Goal: Transaction & Acquisition: Purchase product/service

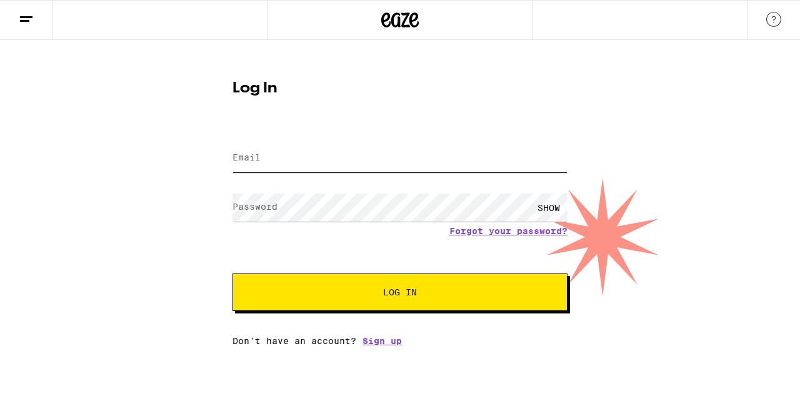
type input "[EMAIL_ADDRESS][DOMAIN_NAME]"
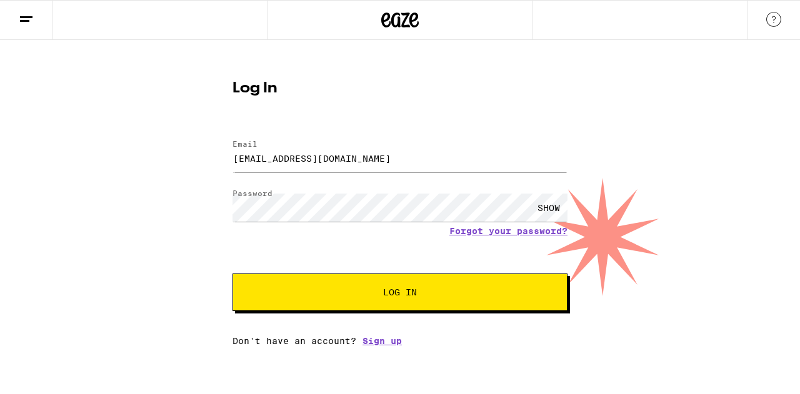
click at [398, 291] on span "Log In" at bounding box center [400, 292] width 34 height 9
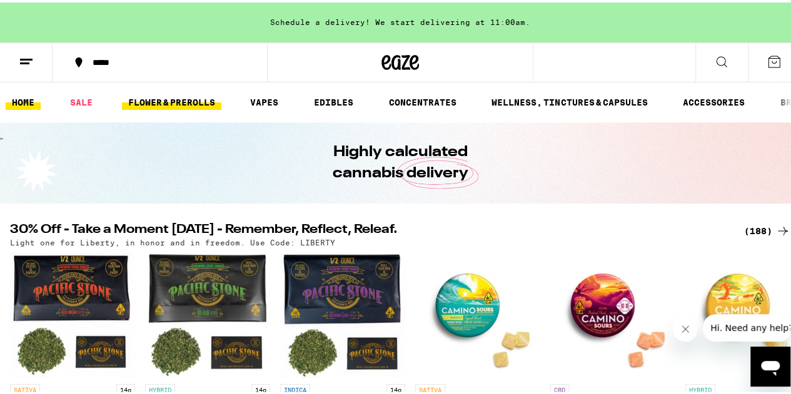
click at [189, 99] on link "FLOWER & PREROLLS" at bounding box center [171, 100] width 99 height 15
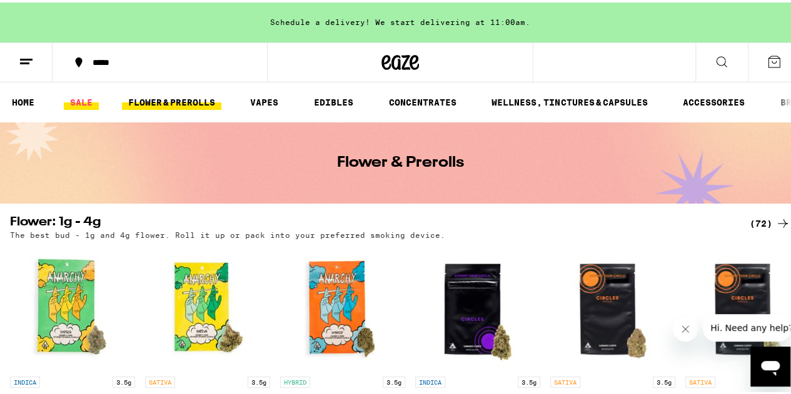
click at [81, 98] on link "SALE" at bounding box center [81, 100] width 35 height 15
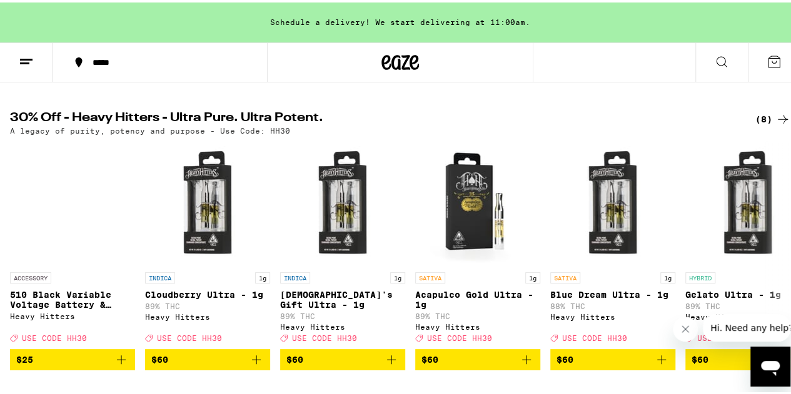
scroll to position [150, 0]
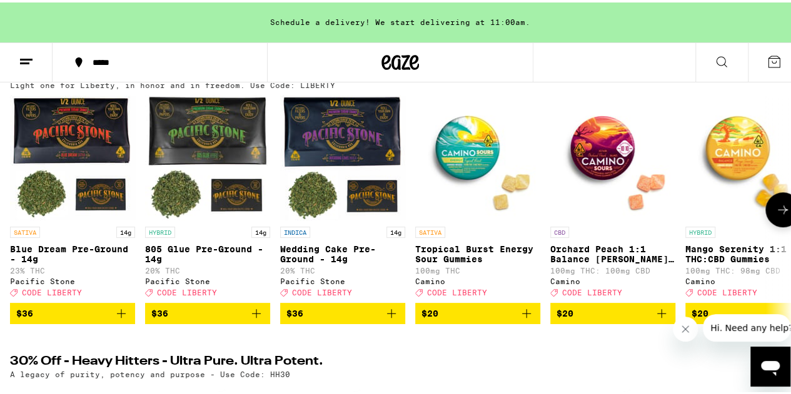
click at [778, 222] on button at bounding box center [782, 207] width 35 height 35
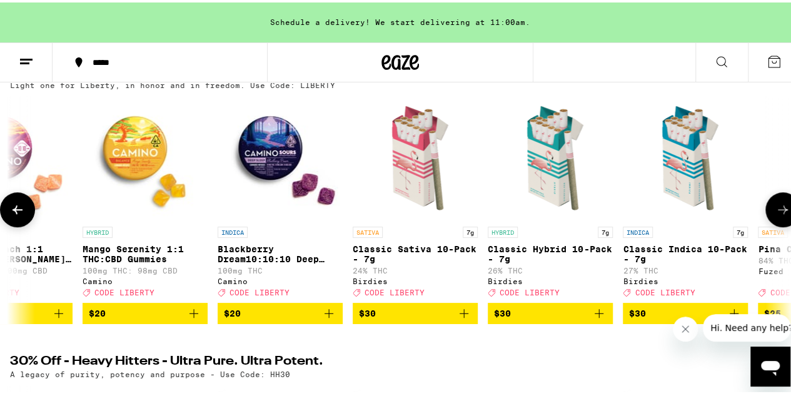
scroll to position [0, 634]
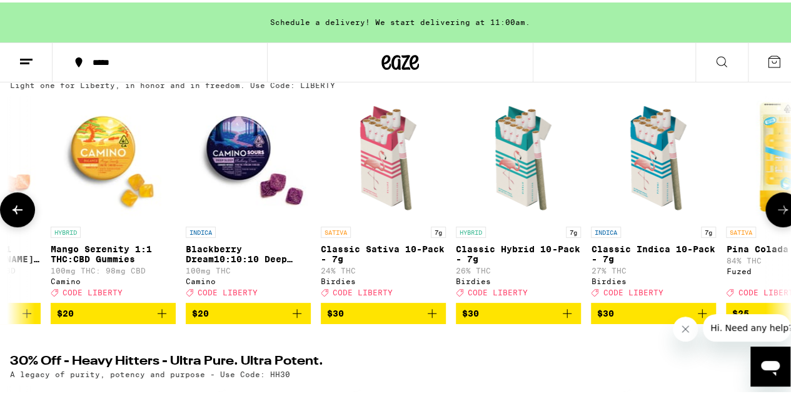
click at [778, 222] on button at bounding box center [782, 207] width 35 height 35
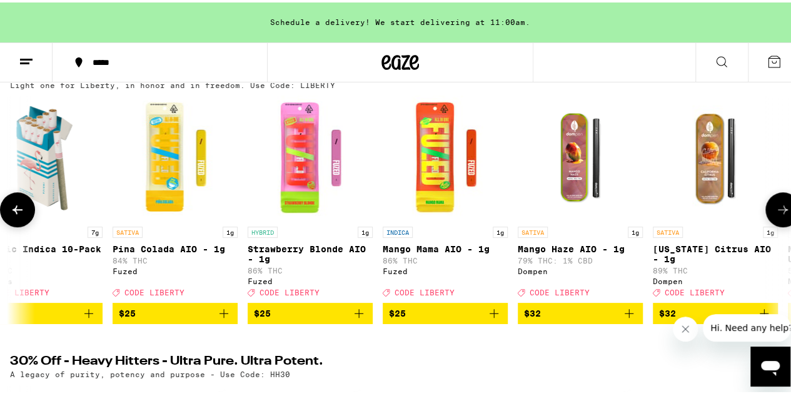
scroll to position [0, 1269]
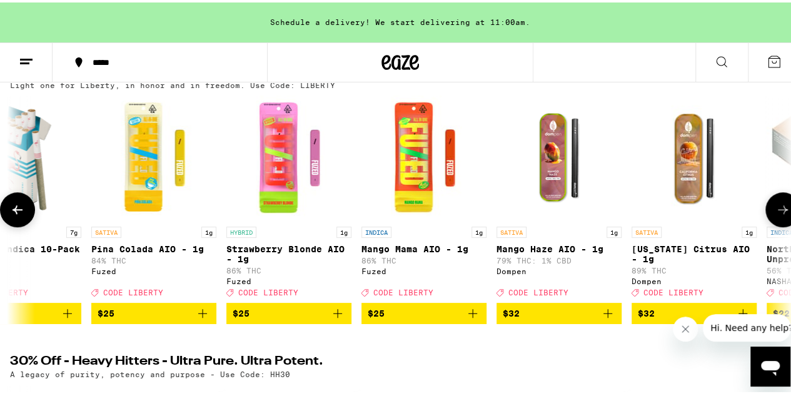
click at [778, 222] on button at bounding box center [782, 207] width 35 height 35
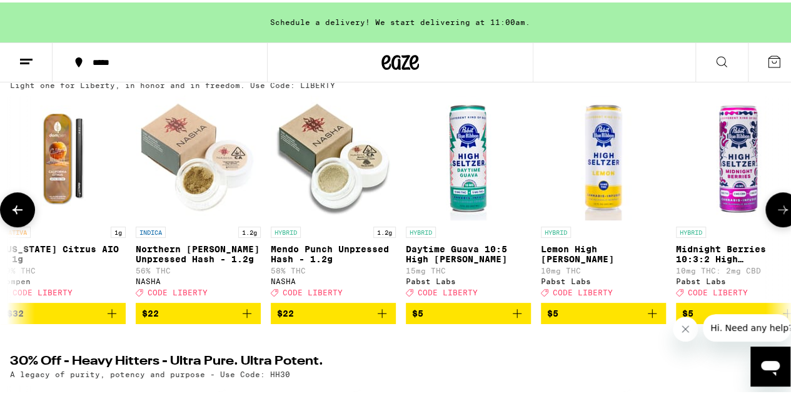
scroll to position [0, 1904]
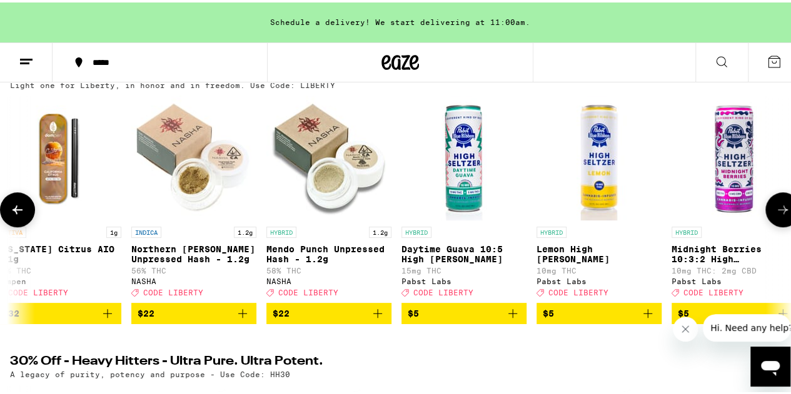
click at [778, 222] on button at bounding box center [782, 207] width 35 height 35
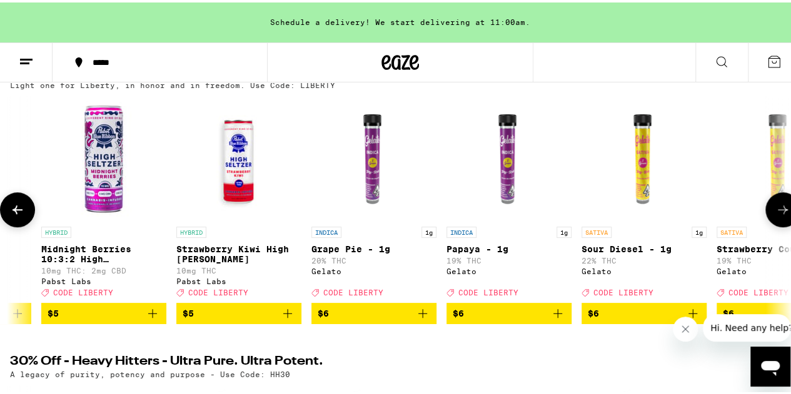
scroll to position [0, 2539]
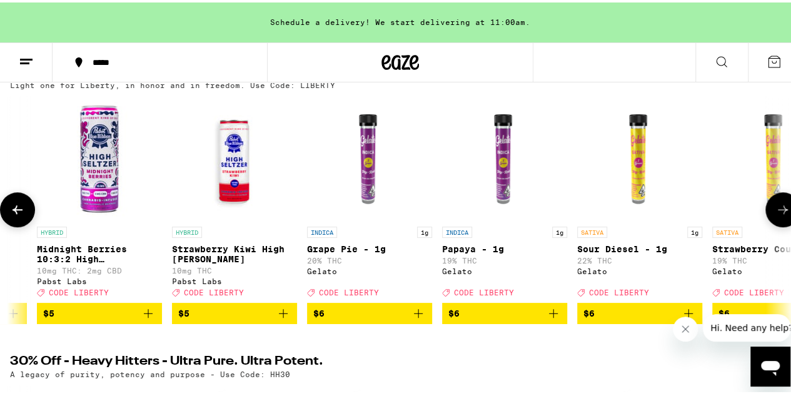
click at [775, 209] on icon at bounding box center [782, 207] width 15 height 15
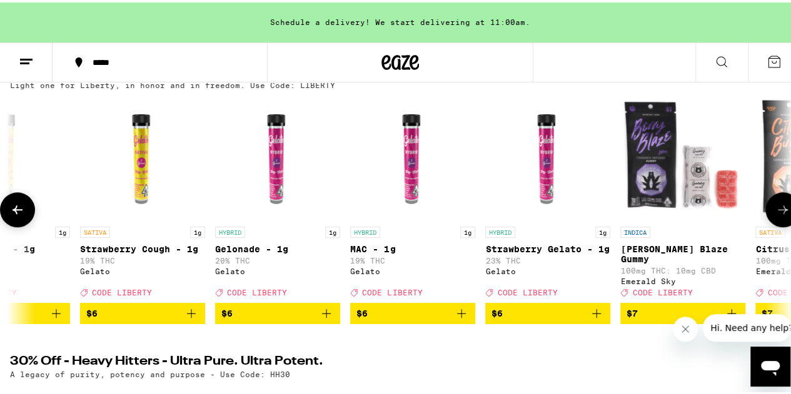
scroll to position [0, 3173]
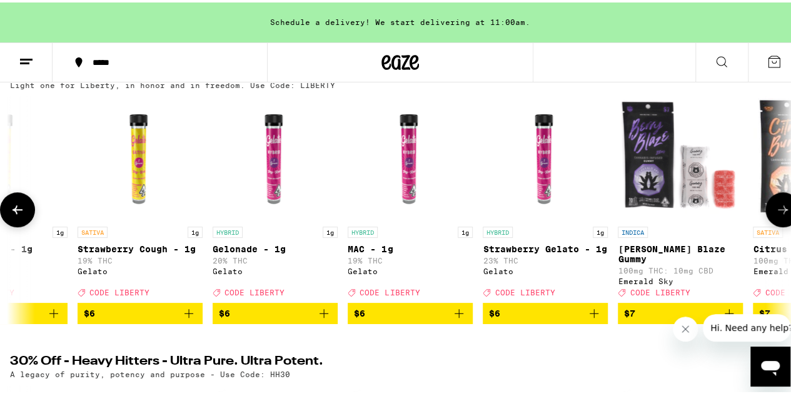
click at [775, 209] on icon at bounding box center [782, 207] width 15 height 15
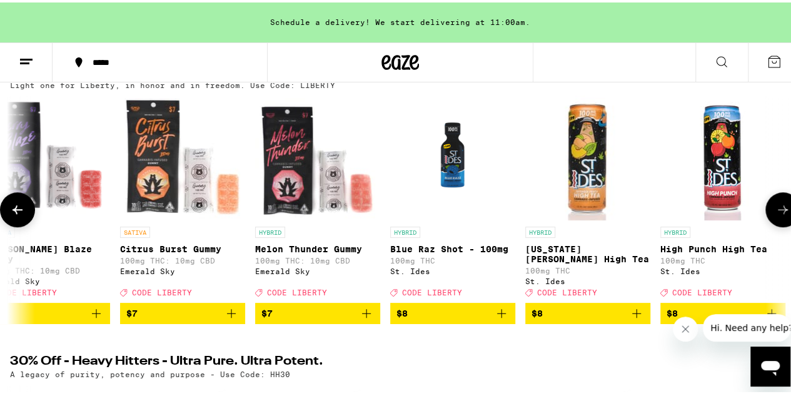
scroll to position [0, 3808]
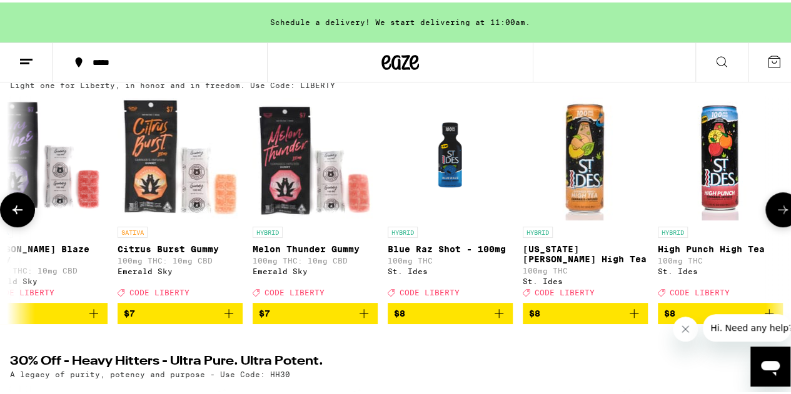
click at [775, 209] on icon at bounding box center [782, 207] width 15 height 15
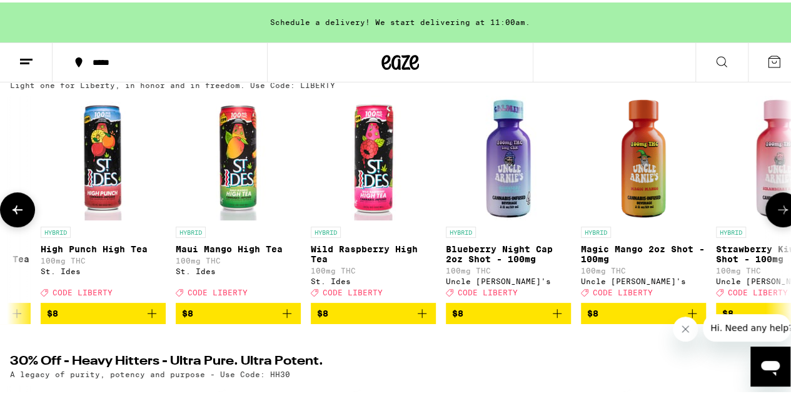
scroll to position [0, 4443]
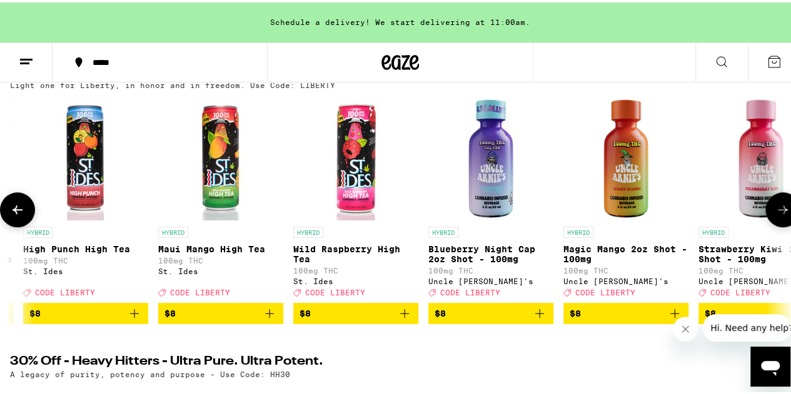
click at [775, 209] on icon at bounding box center [782, 207] width 15 height 15
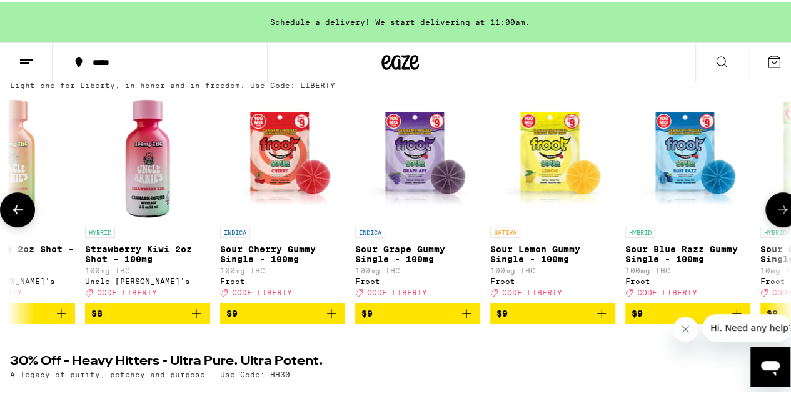
scroll to position [0, 5077]
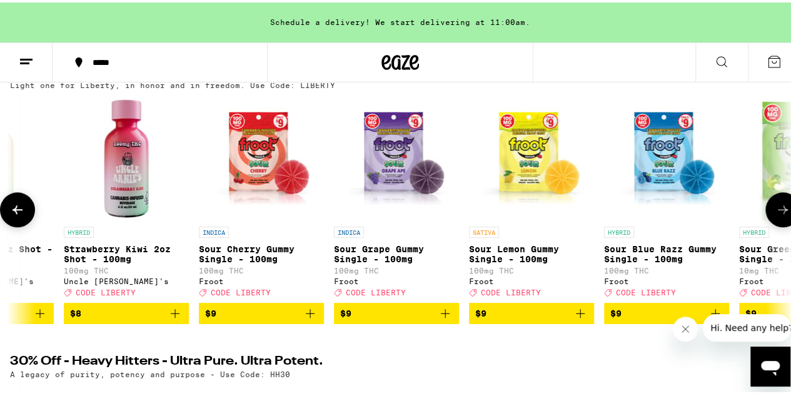
click at [775, 209] on icon at bounding box center [782, 207] width 15 height 15
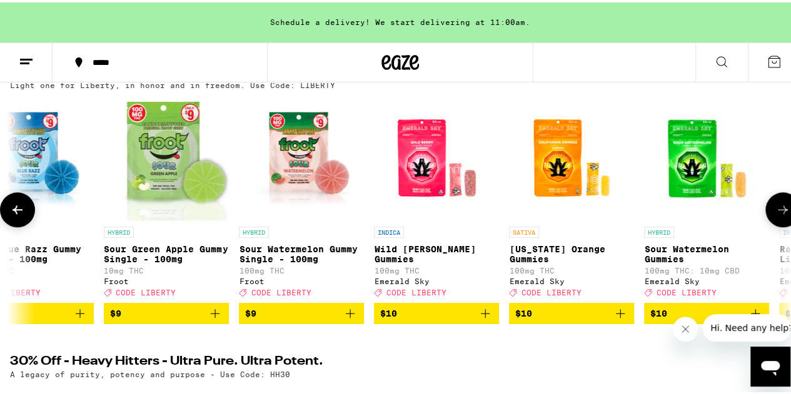
click at [775, 209] on icon at bounding box center [782, 207] width 15 height 15
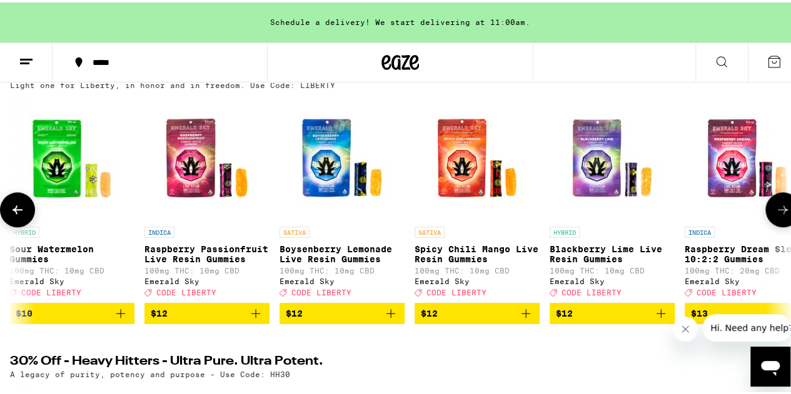
scroll to position [0, 0]
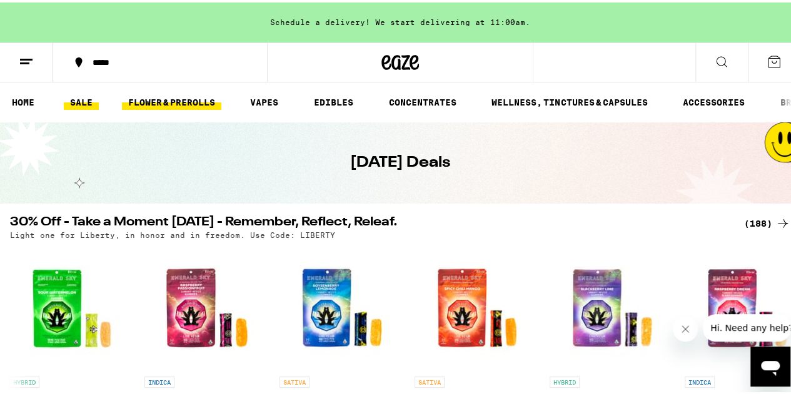
click at [174, 97] on link "FLOWER & PREROLLS" at bounding box center [171, 100] width 99 height 15
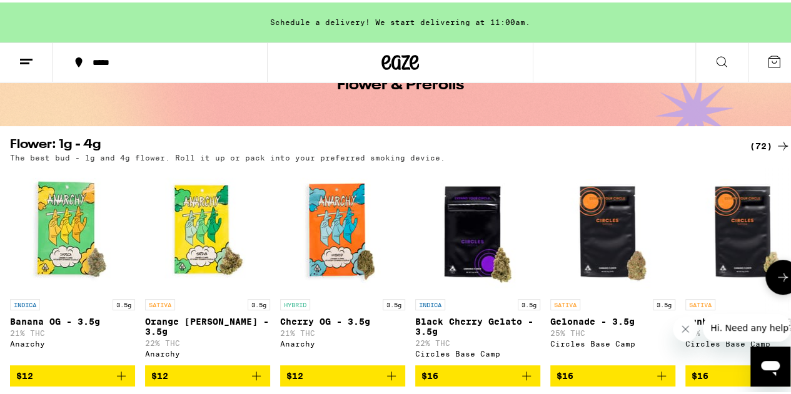
scroll to position [76, 0]
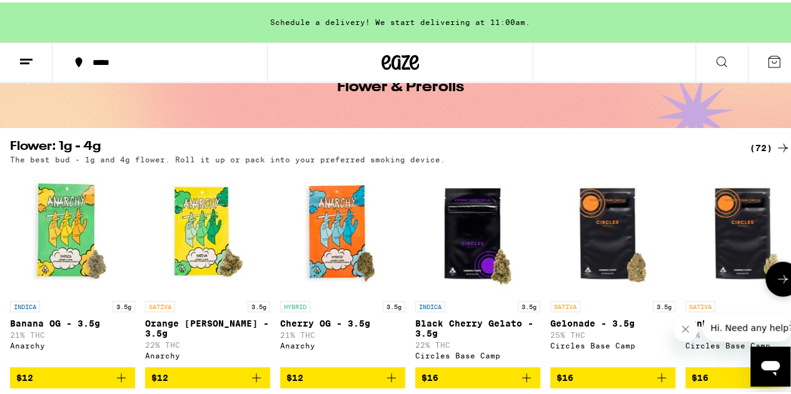
click at [775, 278] on icon at bounding box center [782, 276] width 15 height 15
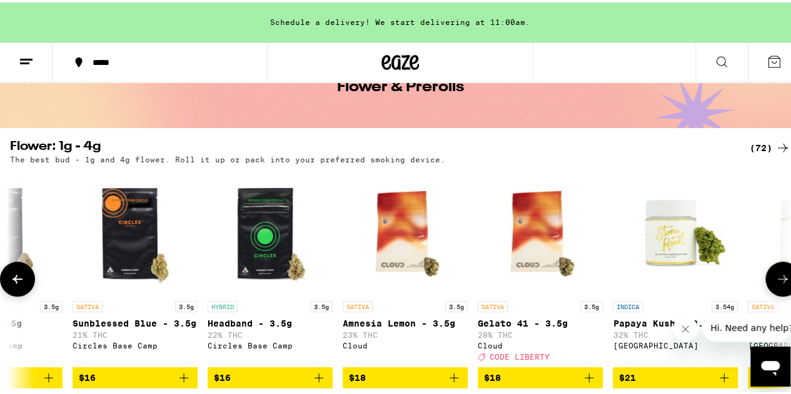
scroll to position [0, 634]
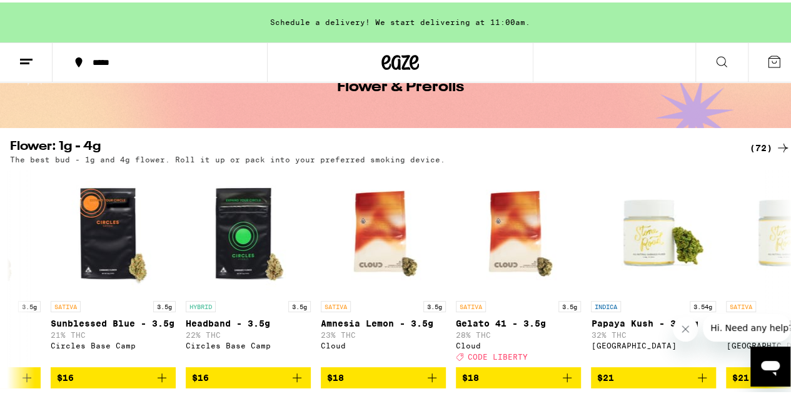
click at [28, 57] on line at bounding box center [26, 57] width 13 height 0
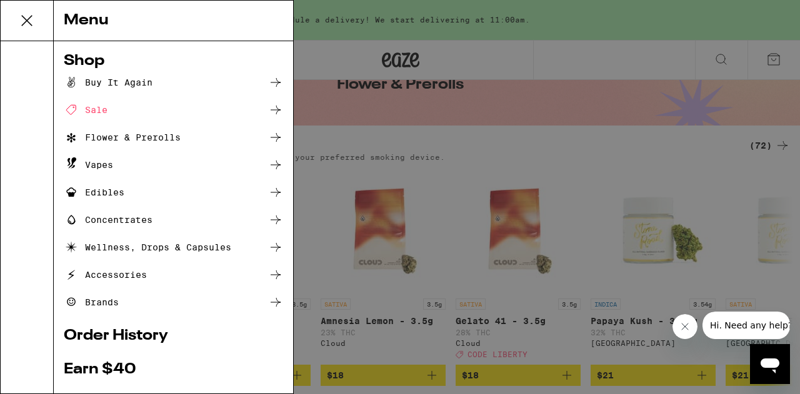
click at [271, 138] on icon at bounding box center [275, 137] width 15 height 15
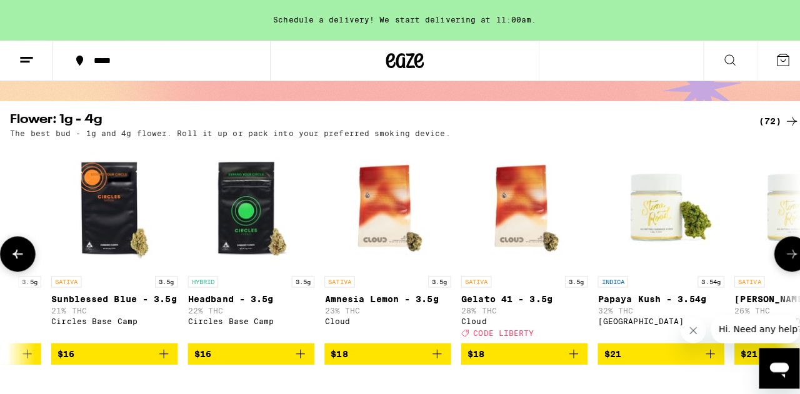
scroll to position [0, 0]
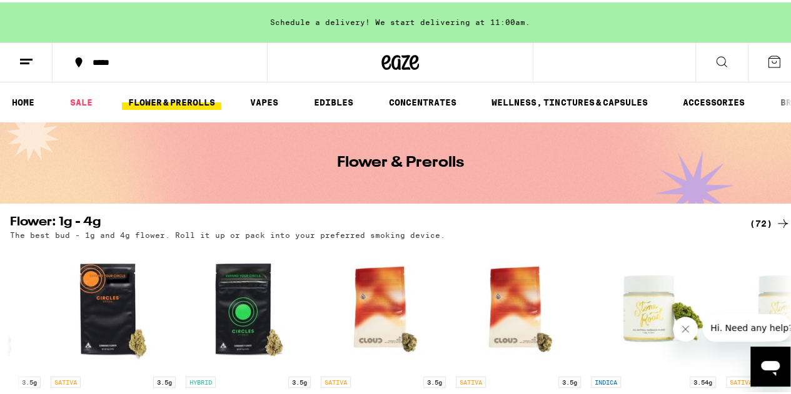
click at [714, 55] on icon at bounding box center [721, 59] width 15 height 15
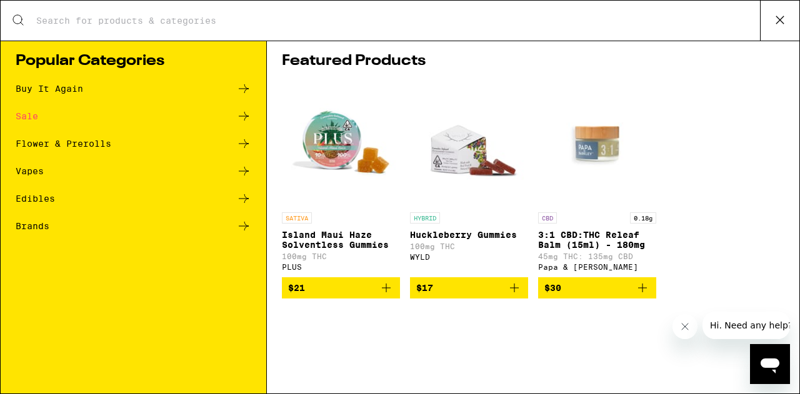
click at [193, 17] on input "Search for Products" at bounding box center [398, 20] width 724 height 11
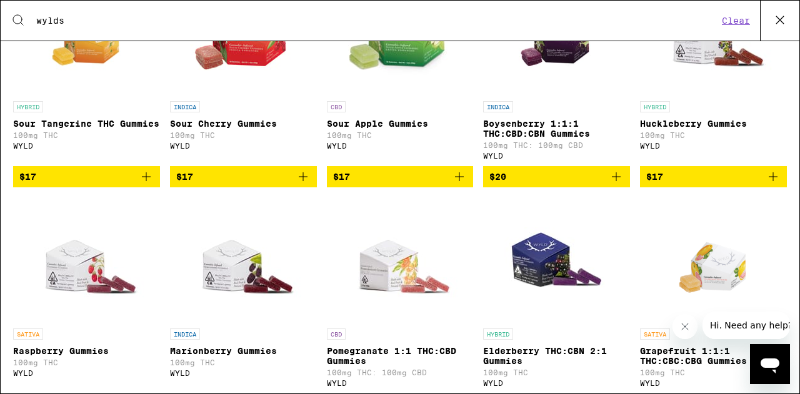
scroll to position [293, 0]
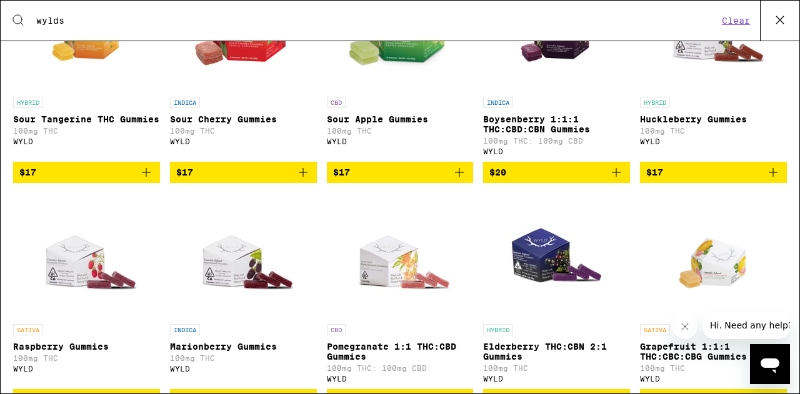
type input "wylds"
click at [611, 180] on icon "Add to bag" at bounding box center [616, 172] width 15 height 15
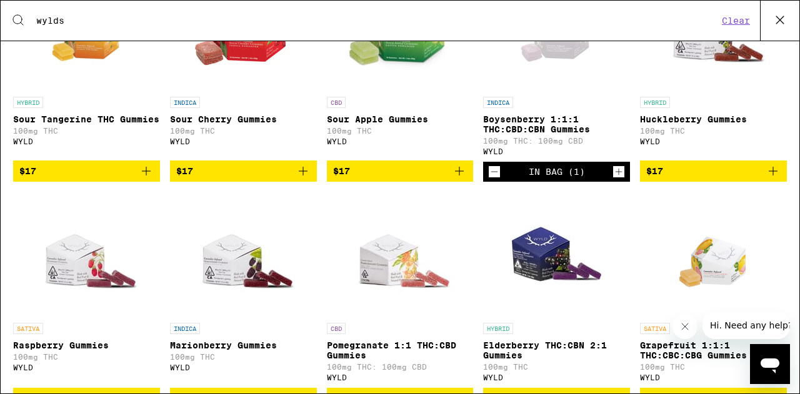
click at [613, 179] on icon "Increment" at bounding box center [618, 171] width 11 height 15
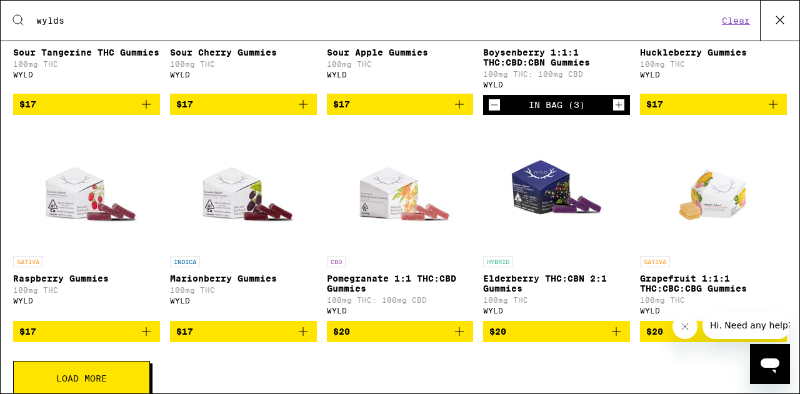
scroll to position [400, 0]
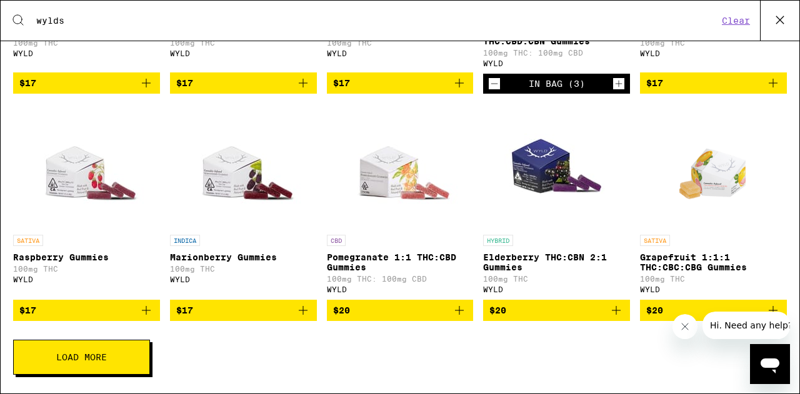
click at [109, 363] on button "Load More" at bounding box center [81, 357] width 137 height 35
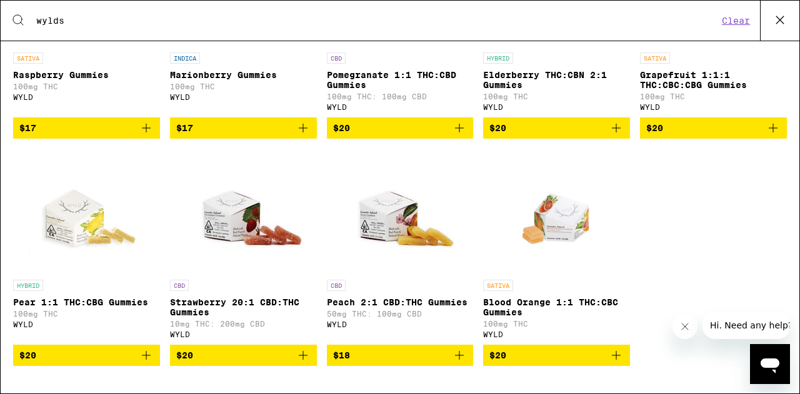
scroll to position [591, 0]
click at [145, 363] on icon "Add to bag" at bounding box center [146, 355] width 15 height 15
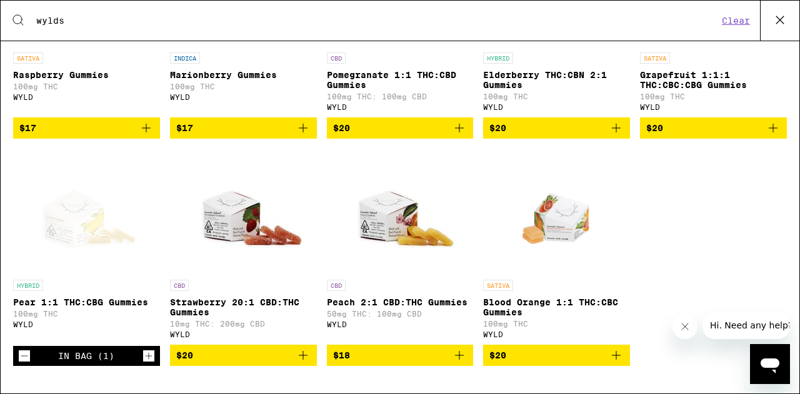
click at [145, 357] on icon "Increment" at bounding box center [148, 356] width 11 height 15
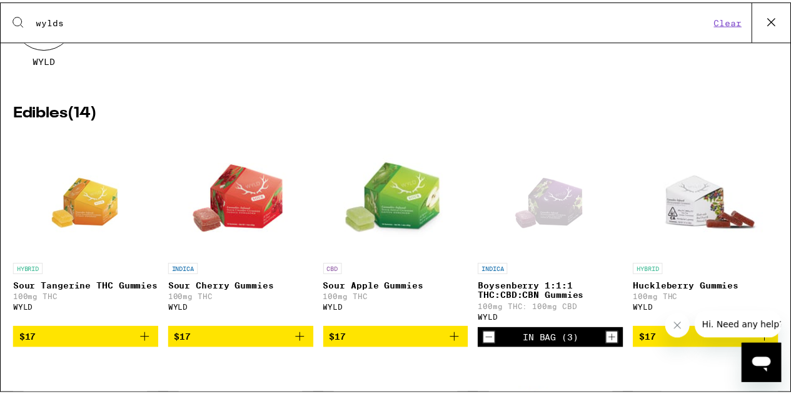
scroll to position [0, 0]
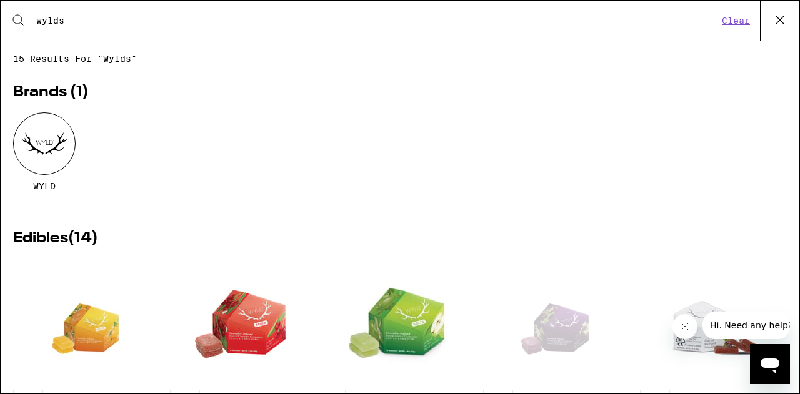
click at [737, 19] on button "Clear" at bounding box center [736, 20] width 36 height 11
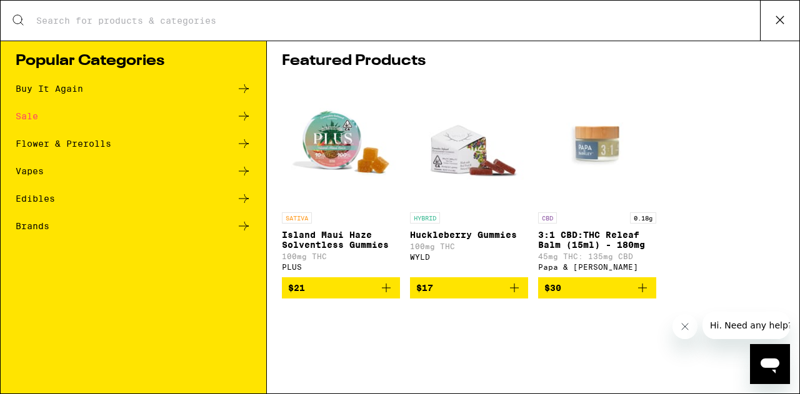
click at [245, 139] on icon at bounding box center [243, 143] width 15 height 15
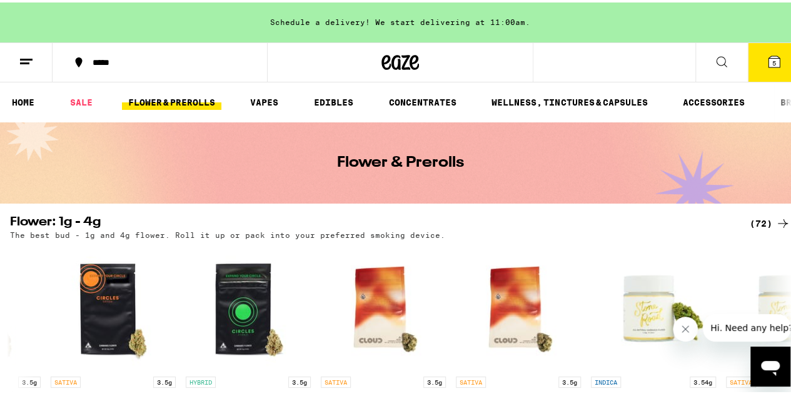
click at [64, 217] on h2 "Flower: 1g - 4g" at bounding box center [369, 221] width 719 height 15
click at [775, 222] on icon at bounding box center [782, 221] width 15 height 15
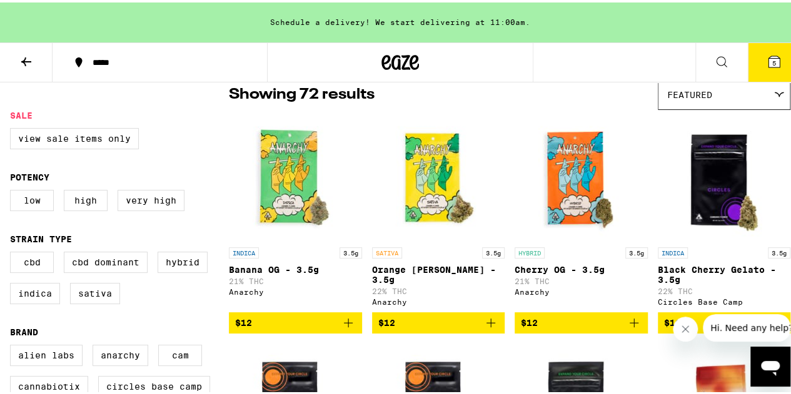
scroll to position [108, 0]
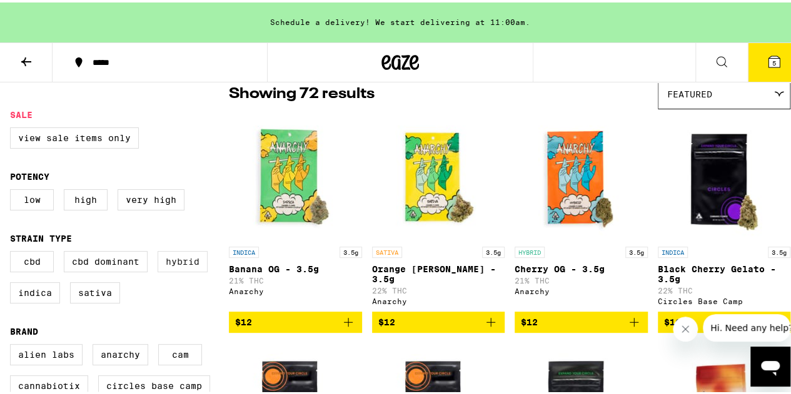
click at [183, 269] on label "Hybrid" at bounding box center [183, 259] width 50 height 21
click at [13, 251] on input "Hybrid" at bounding box center [13, 251] width 1 height 1
checkbox input "true"
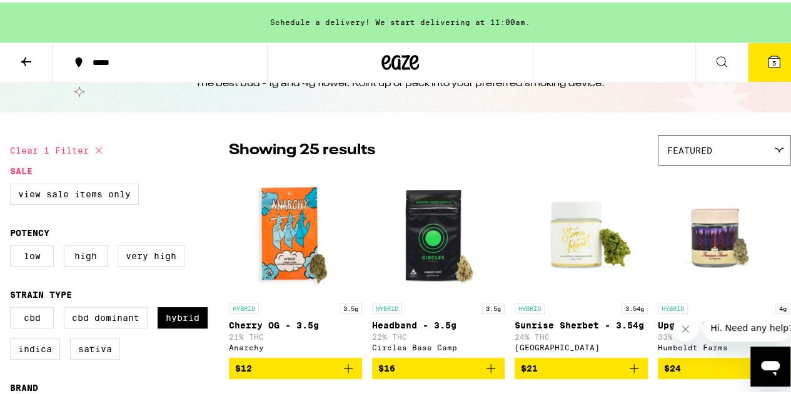
scroll to position [53, 0]
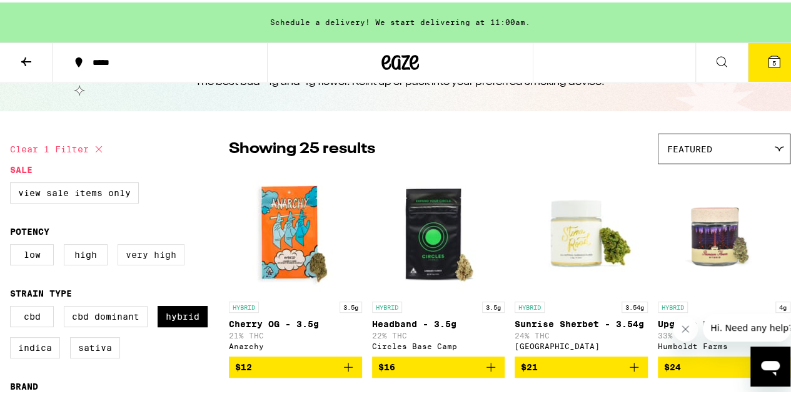
click at [152, 254] on label "Very High" at bounding box center [151, 252] width 67 height 21
click at [13, 244] on input "Very High" at bounding box center [13, 244] width 1 height 1
checkbox input "true"
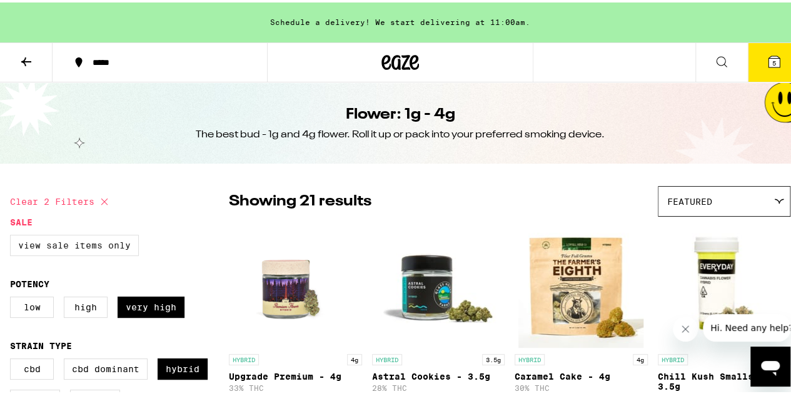
click at [123, 246] on label "View Sale Items Only" at bounding box center [74, 243] width 129 height 21
click at [13, 235] on input "View Sale Items Only" at bounding box center [13, 234] width 1 height 1
checkbox input "true"
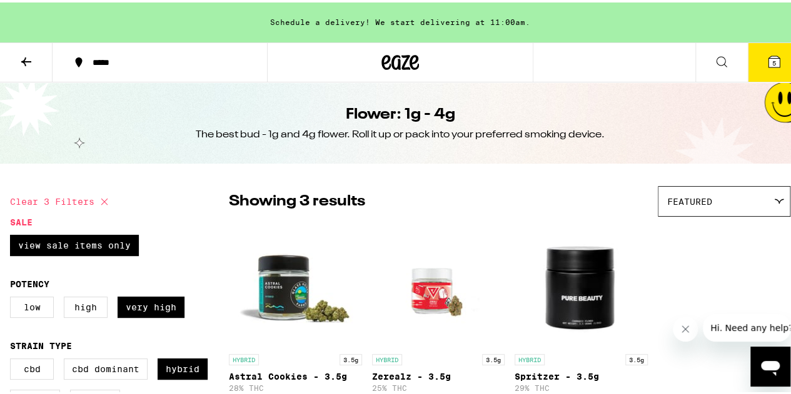
scroll to position [1, 0]
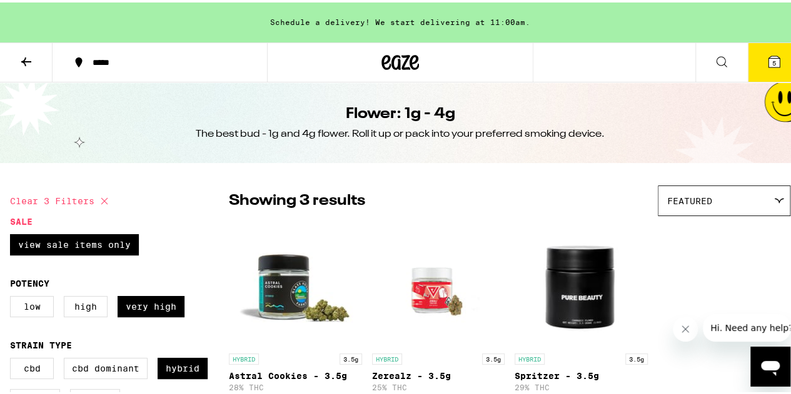
click at [26, 53] on icon at bounding box center [26, 59] width 15 height 15
click at [129, 58] on div "*****" at bounding box center [166, 60] width 160 height 9
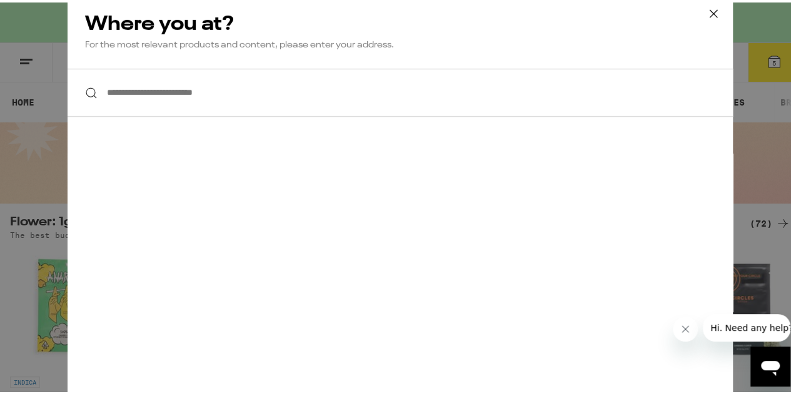
click at [195, 96] on input "**********" at bounding box center [400, 90] width 665 height 48
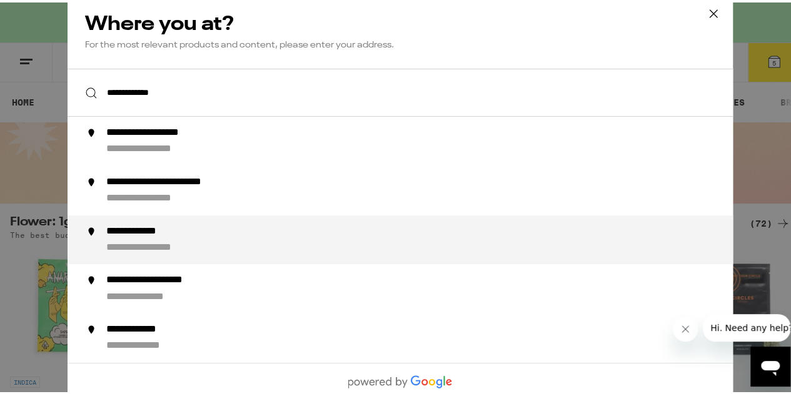
click at [144, 234] on div "**********" at bounding box center [148, 229] width 84 height 13
type input "**********"
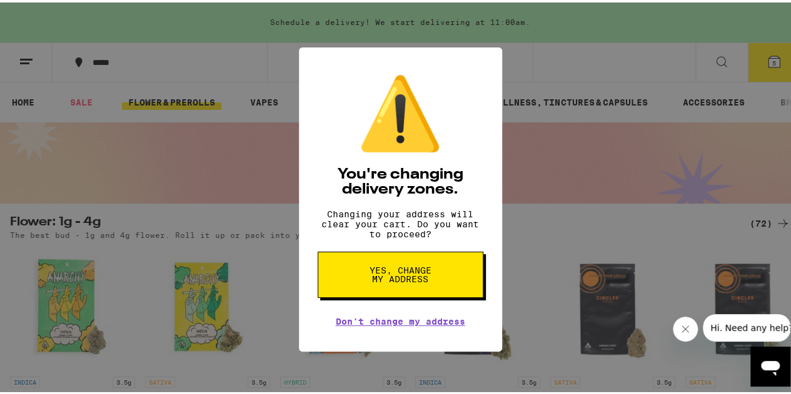
click at [386, 281] on span "Yes, change my address" at bounding box center [400, 273] width 64 height 18
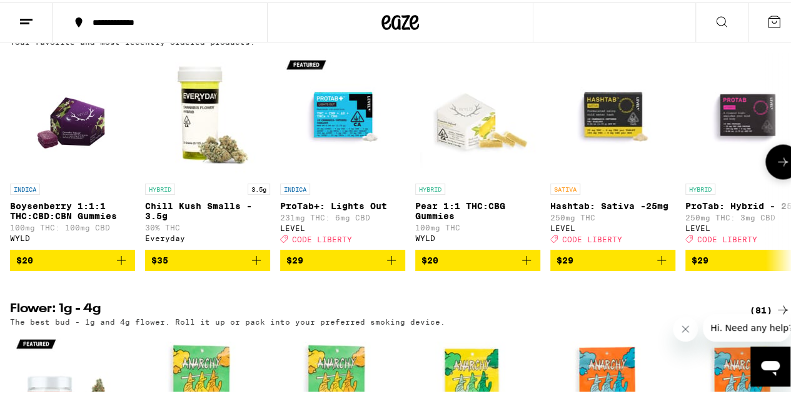
scroll to position [1027, 0]
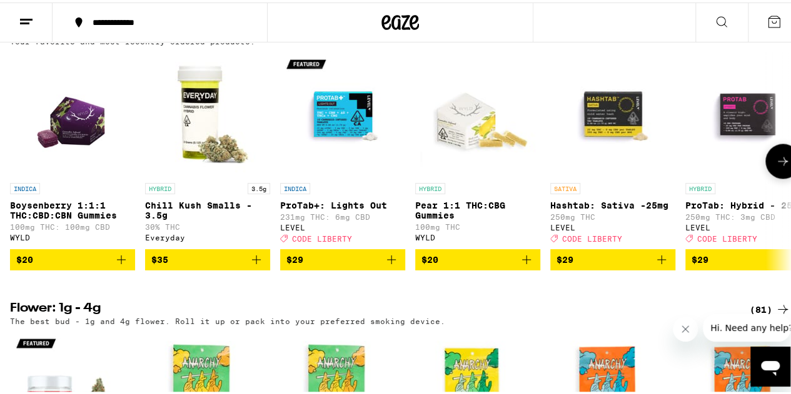
click at [111, 265] on span "$20" at bounding box center [72, 257] width 113 height 15
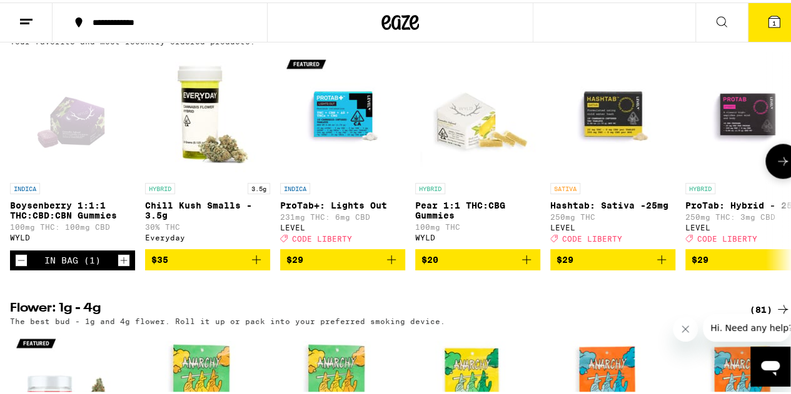
scroll to position [1067, 0]
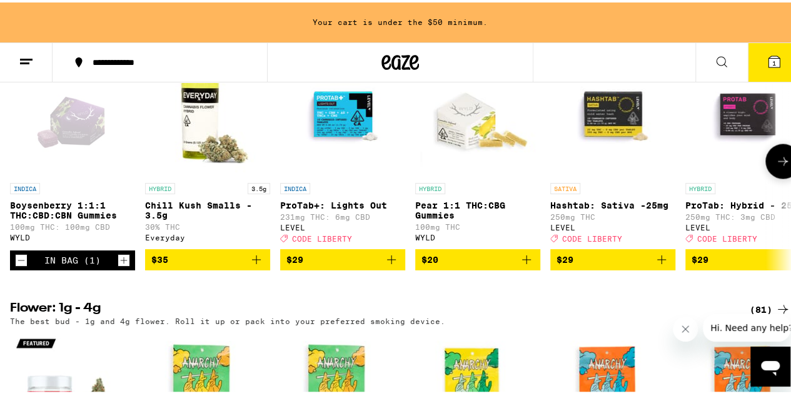
click at [111, 268] on div "In Bag (1)" at bounding box center [72, 258] width 125 height 20
click at [525, 265] on icon "Add to bag" at bounding box center [526, 257] width 15 height 15
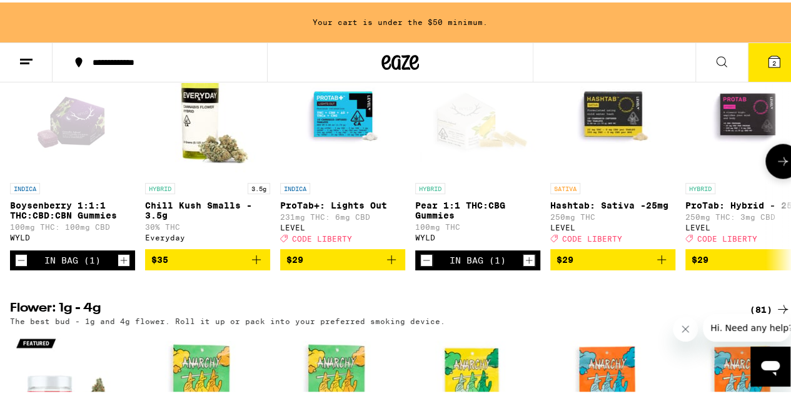
click at [525, 266] on icon "Increment" at bounding box center [528, 258] width 11 height 15
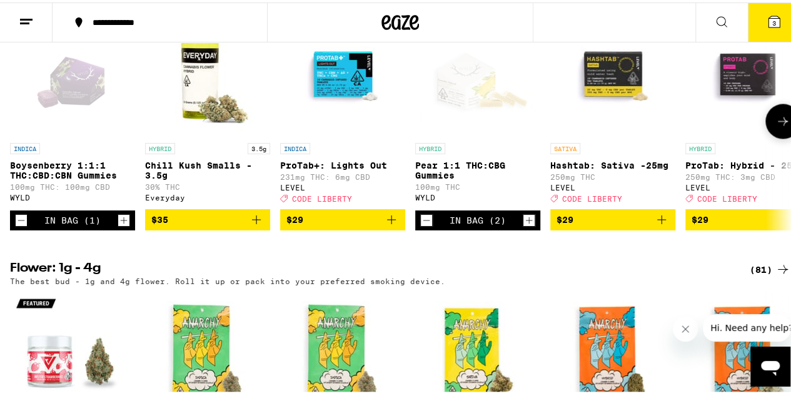
scroll to position [1027, 0]
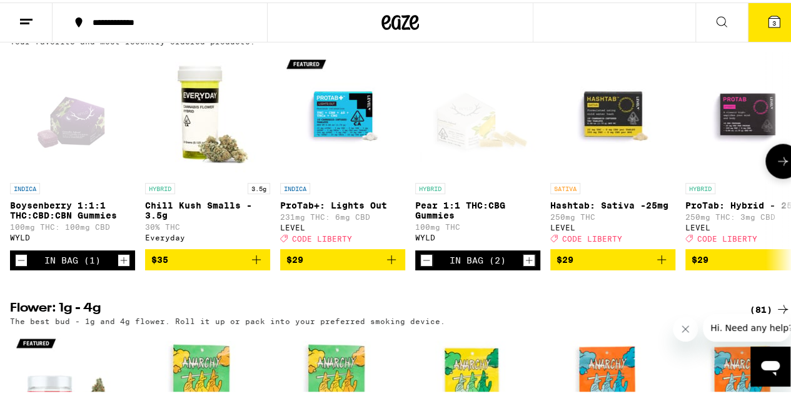
click at [121, 262] on icon "Increment" at bounding box center [124, 258] width 7 height 7
click at [781, 176] on button at bounding box center [782, 158] width 35 height 35
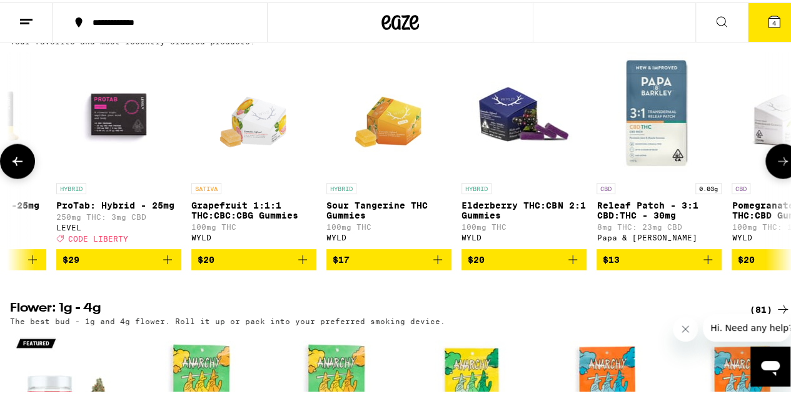
scroll to position [0, 634]
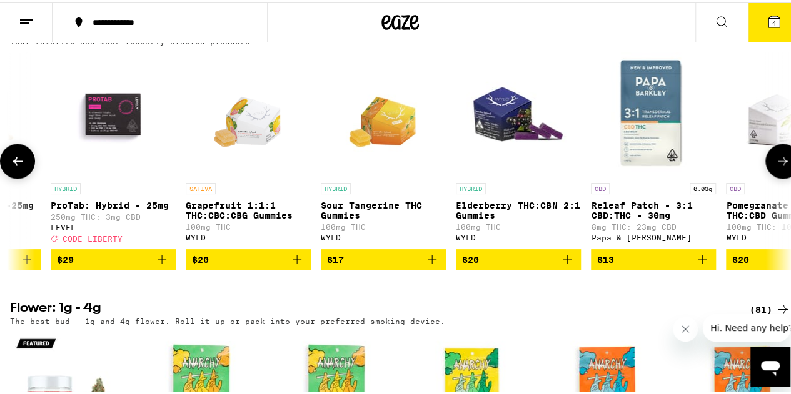
click at [295, 265] on icon "Add to bag" at bounding box center [296, 257] width 15 height 15
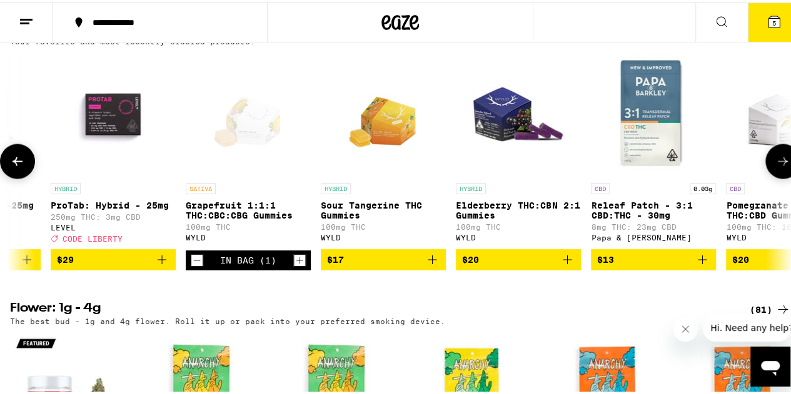
click at [773, 176] on button at bounding box center [782, 158] width 35 height 35
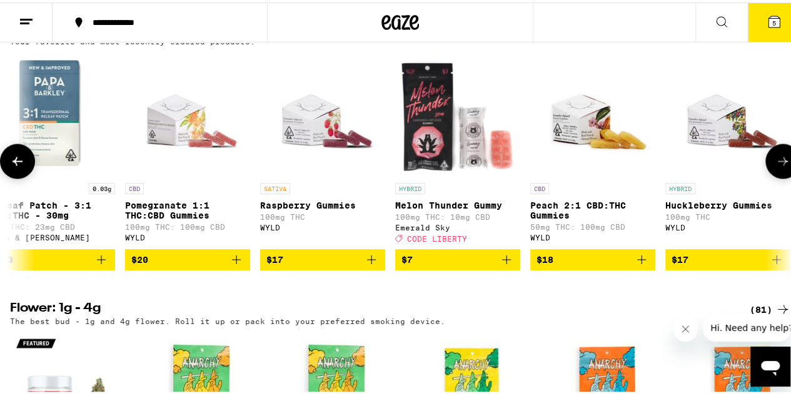
scroll to position [0, 1255]
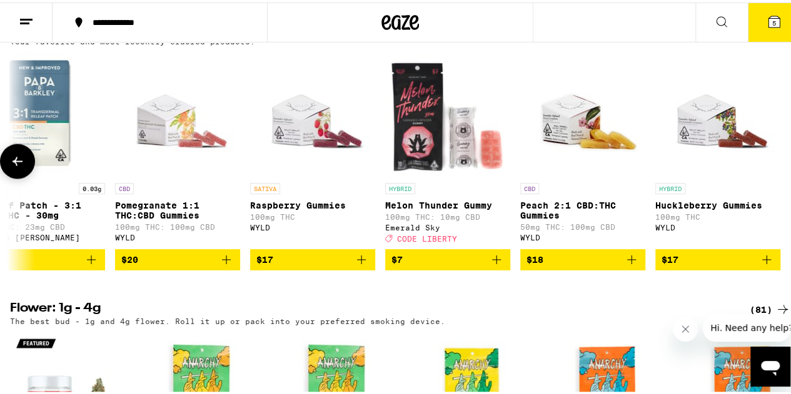
click at [15, 166] on icon at bounding box center [17, 158] width 15 height 15
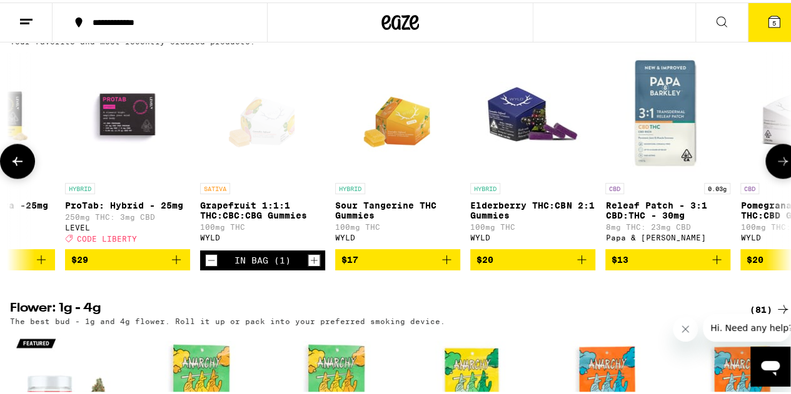
click at [15, 166] on icon at bounding box center [17, 158] width 15 height 15
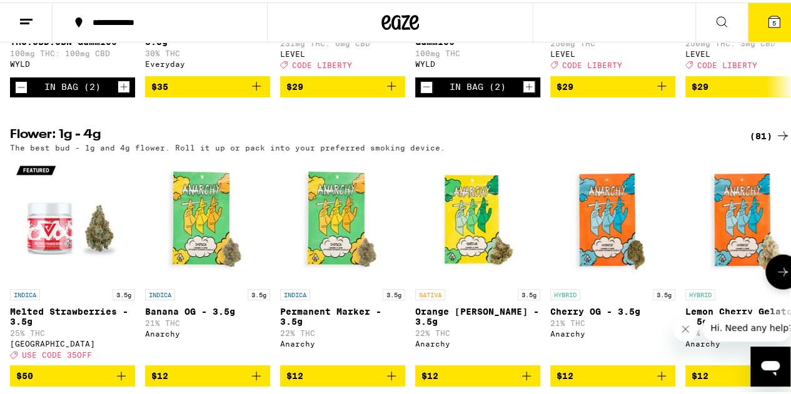
scroll to position [1201, 0]
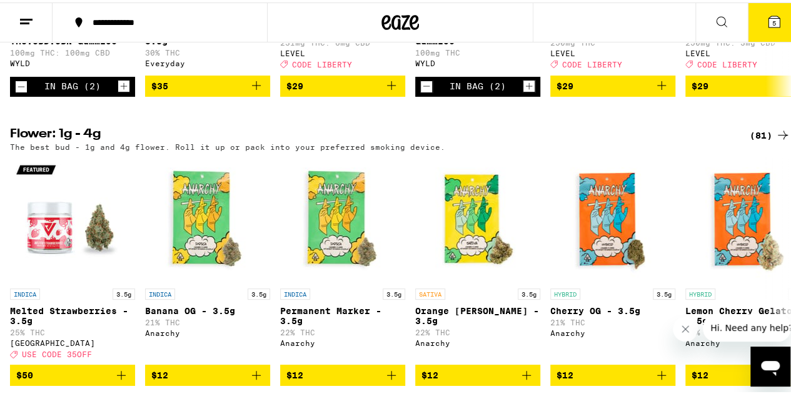
click at [775, 141] on icon at bounding box center [782, 133] width 15 height 15
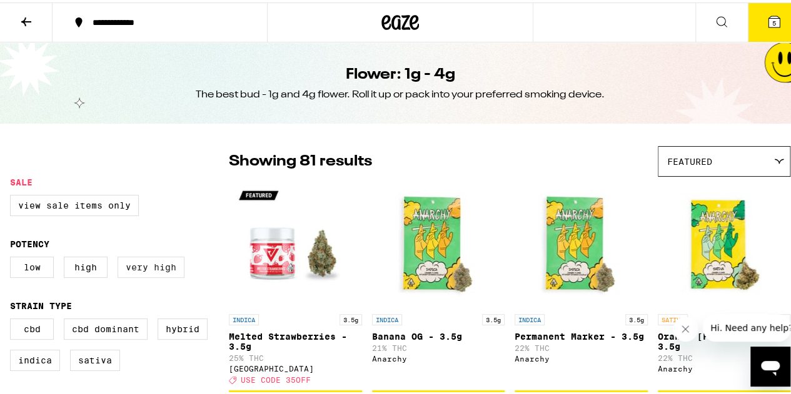
click at [151, 261] on label "Very High" at bounding box center [151, 264] width 67 height 21
click at [13, 257] on input "Very High" at bounding box center [13, 256] width 1 height 1
checkbox input "true"
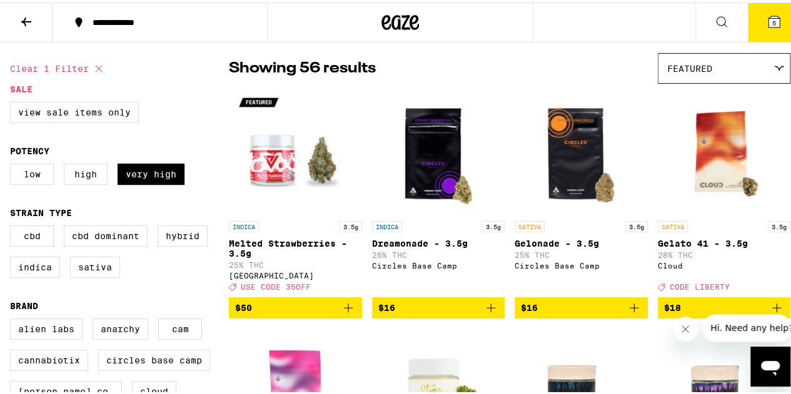
scroll to position [94, 0]
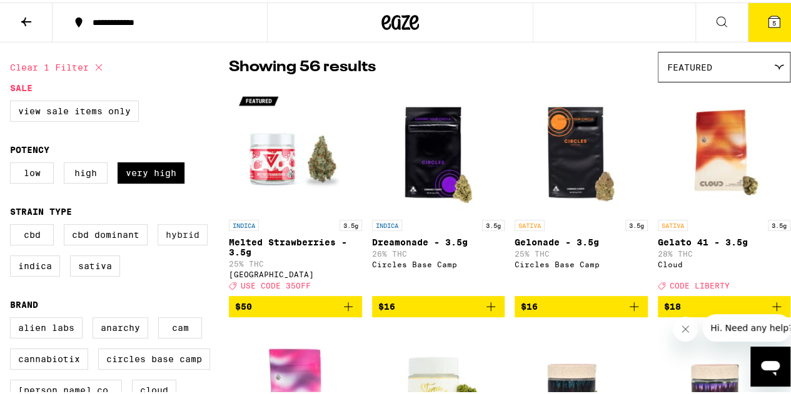
click at [184, 234] on label "Hybrid" at bounding box center [183, 232] width 50 height 21
click at [13, 224] on input "Hybrid" at bounding box center [13, 224] width 1 height 1
checkbox input "true"
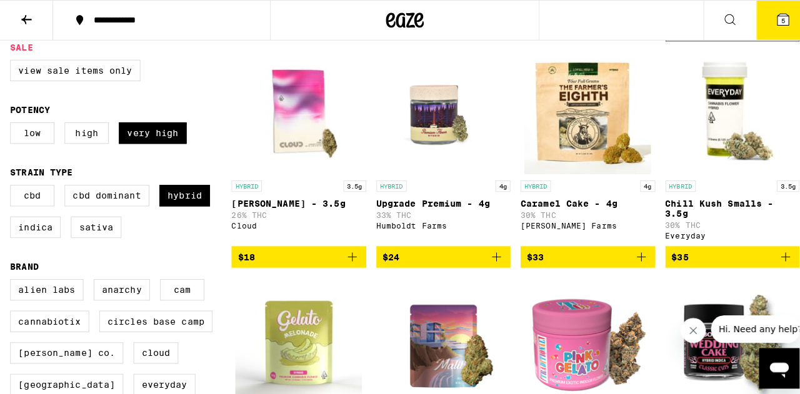
scroll to position [133, 0]
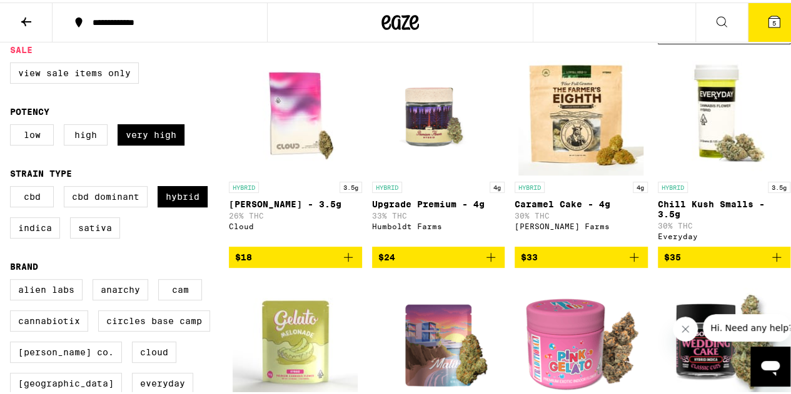
click at [771, 260] on icon "Add to bag" at bounding box center [776, 255] width 15 height 15
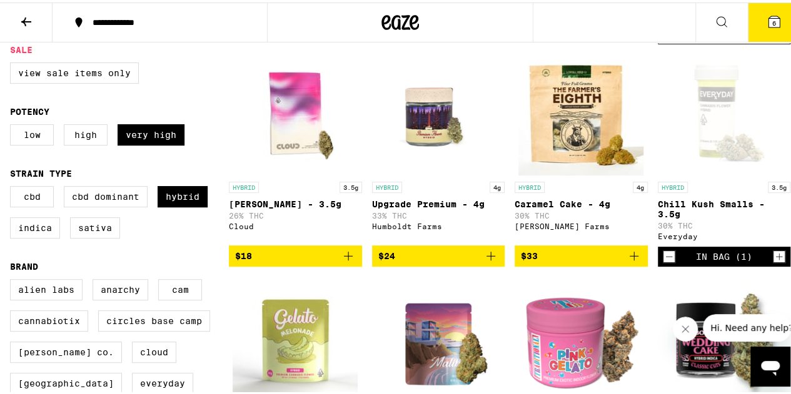
click at [772, 20] on span "6" at bounding box center [774, 21] width 4 height 8
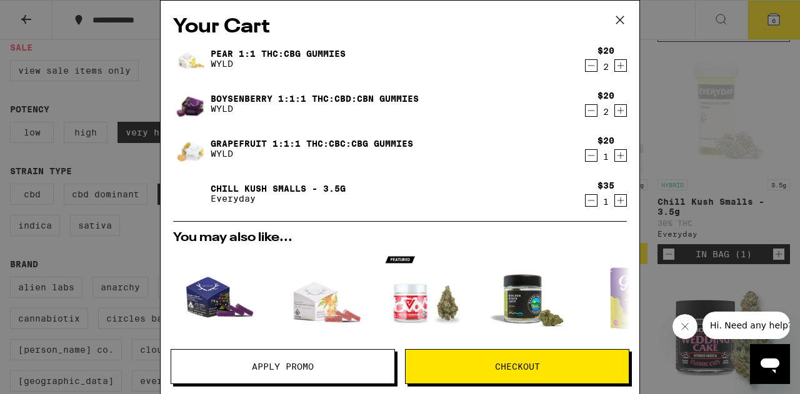
click at [521, 366] on span "Checkout" at bounding box center [517, 367] width 45 height 9
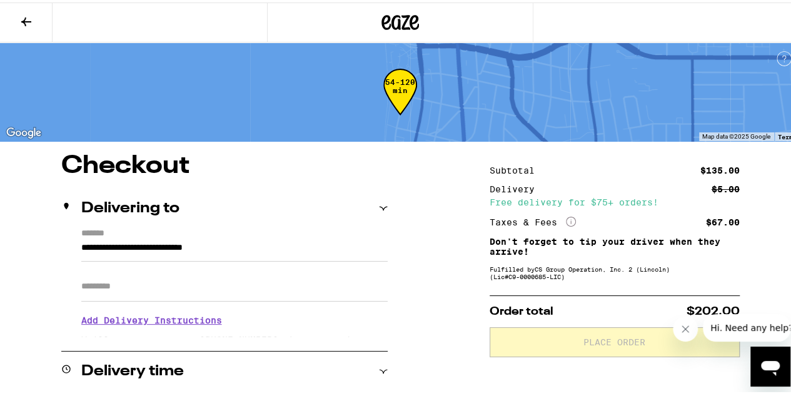
click at [115, 283] on input "Apt/Suite" at bounding box center [234, 284] width 306 height 30
type input "***"
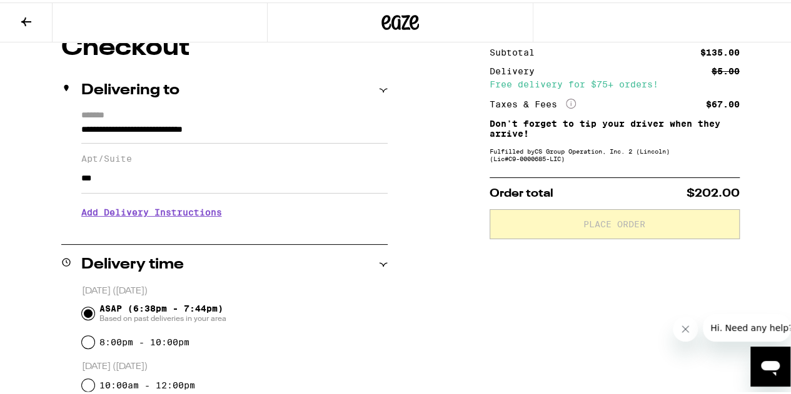
scroll to position [119, 0]
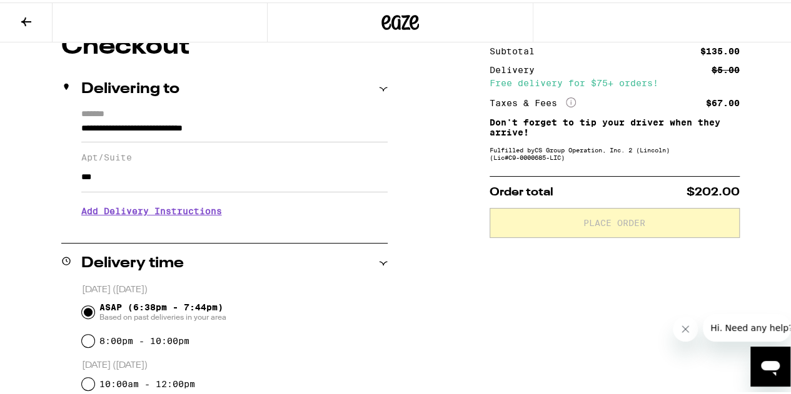
click at [212, 211] on h3 "Add Delivery Instructions" at bounding box center [234, 208] width 306 height 29
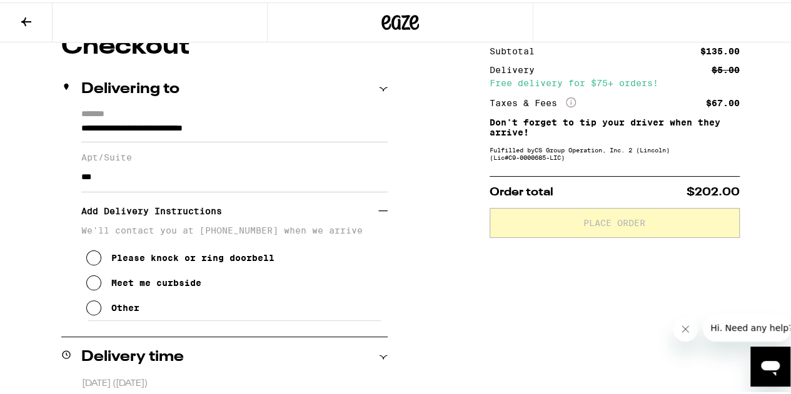
click at [93, 313] on icon at bounding box center [93, 305] width 15 height 15
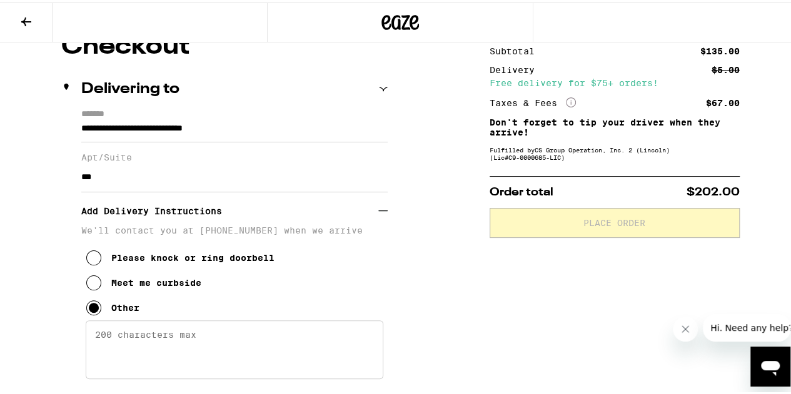
click at [218, 338] on textarea "Enter any other delivery instructions you want driver to know" at bounding box center [235, 347] width 298 height 59
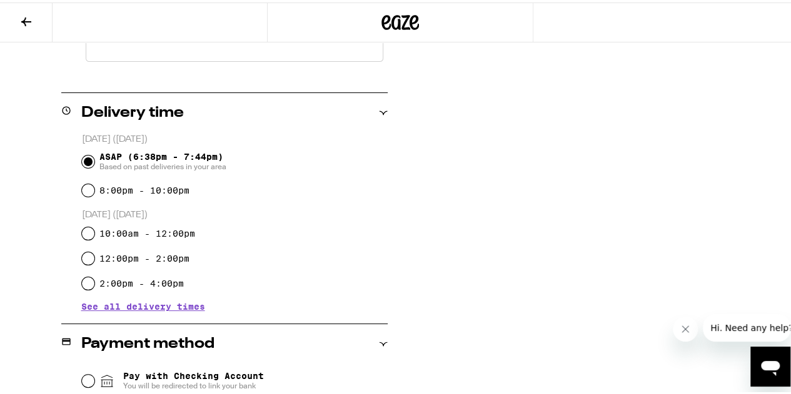
scroll to position [438, 0]
type textarea "north building (next to park) door code: #4800 apartment: 304"
click at [84, 231] on input "10:00am - 12:00pm" at bounding box center [88, 230] width 13 height 13
radio input "true"
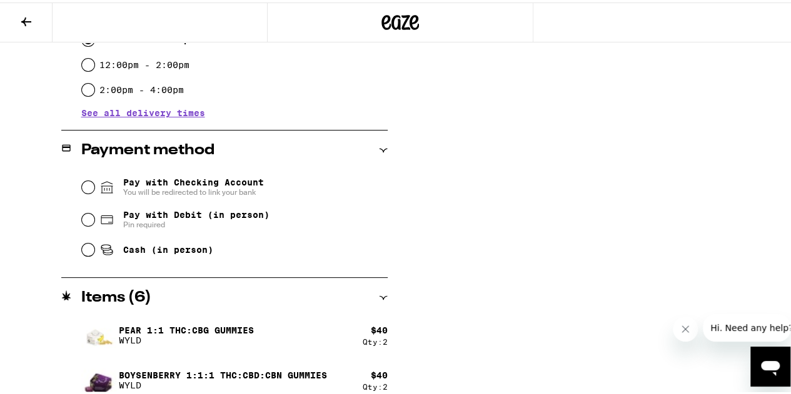
scroll to position [632, 0]
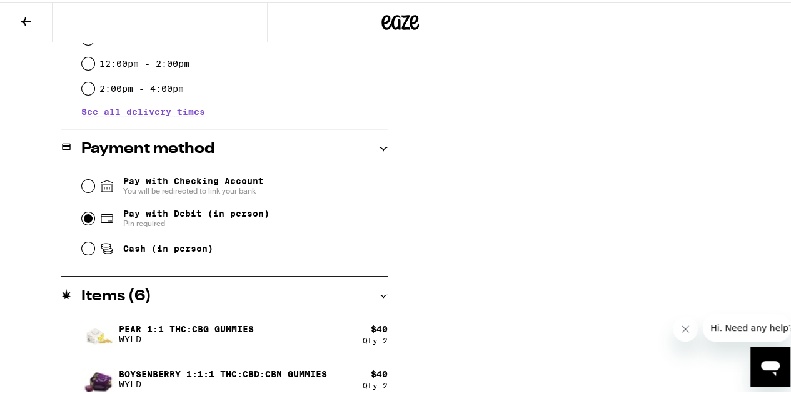
click at [87, 219] on input "Pay with Debit (in person) Pin required" at bounding box center [88, 216] width 13 height 13
radio input "true"
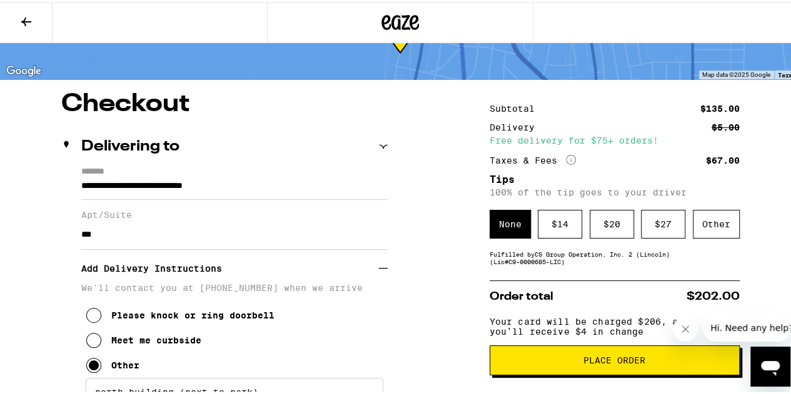
scroll to position [63, 0]
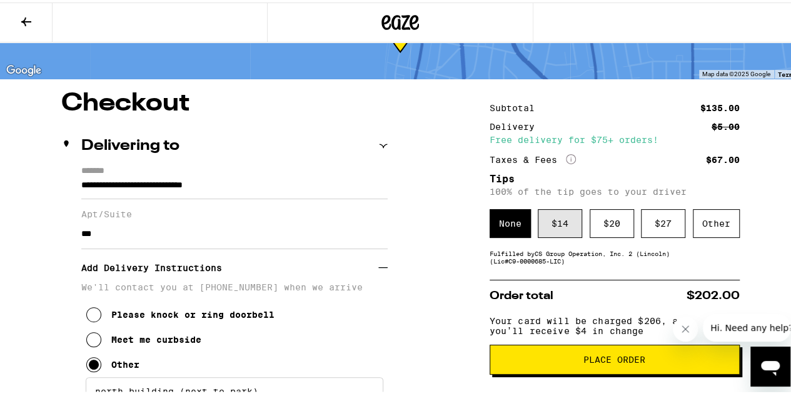
click at [553, 226] on div "$ 14" at bounding box center [560, 221] width 44 height 29
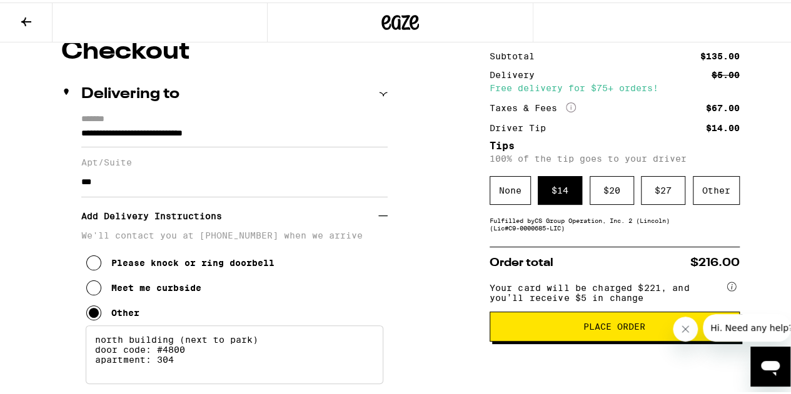
scroll to position [114, 0]
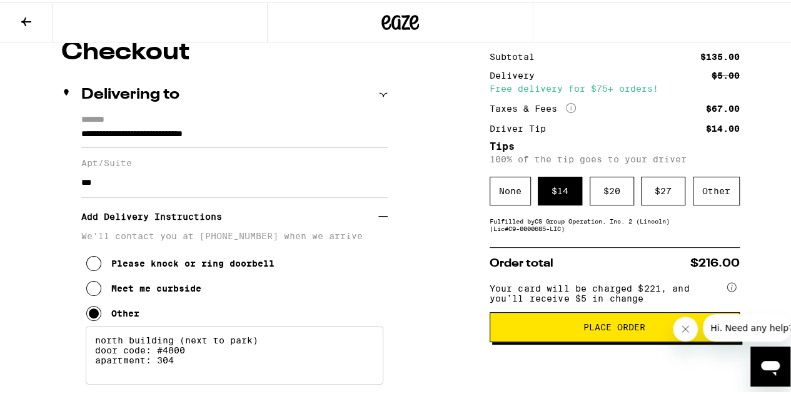
click at [567, 329] on span "Place Order" at bounding box center [614, 325] width 229 height 9
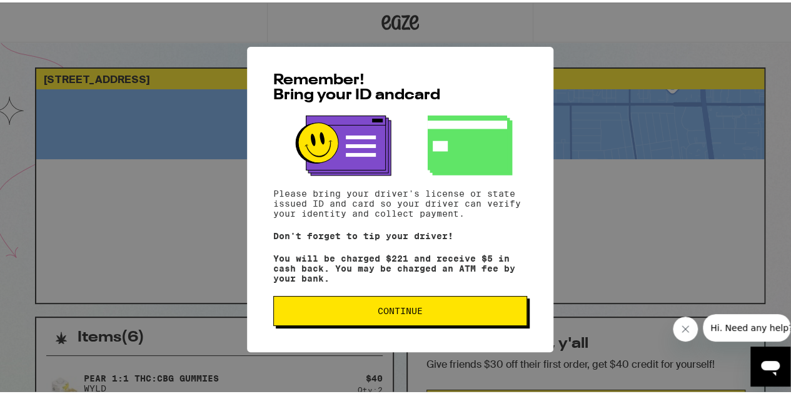
click at [384, 313] on span "Continue" at bounding box center [400, 308] width 45 height 9
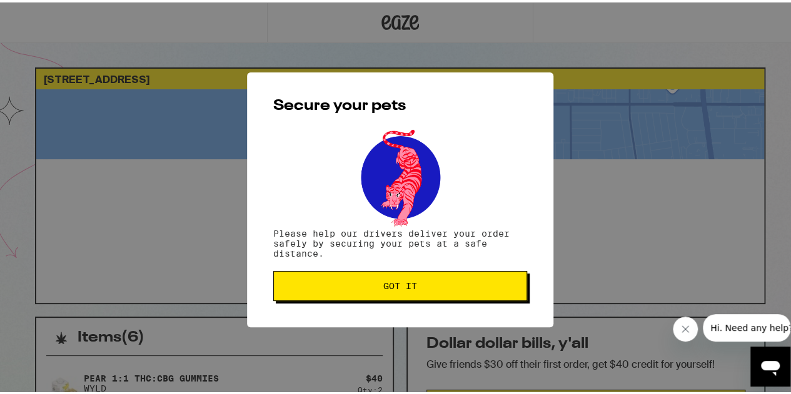
click at [383, 284] on span "Got it" at bounding box center [400, 283] width 34 height 9
